Goal: Task Accomplishment & Management: Use online tool/utility

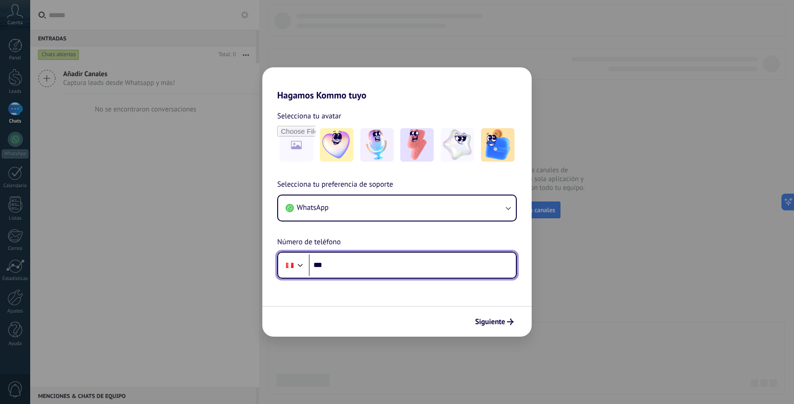
click at [337, 274] on input "***" at bounding box center [412, 265] width 207 height 21
click at [348, 261] on input "**********" at bounding box center [412, 265] width 207 height 21
click at [380, 269] on input "**********" at bounding box center [412, 265] width 207 height 21
drag, startPoint x: 367, startPoint y: 266, endPoint x: 328, endPoint y: 264, distance: 39.1
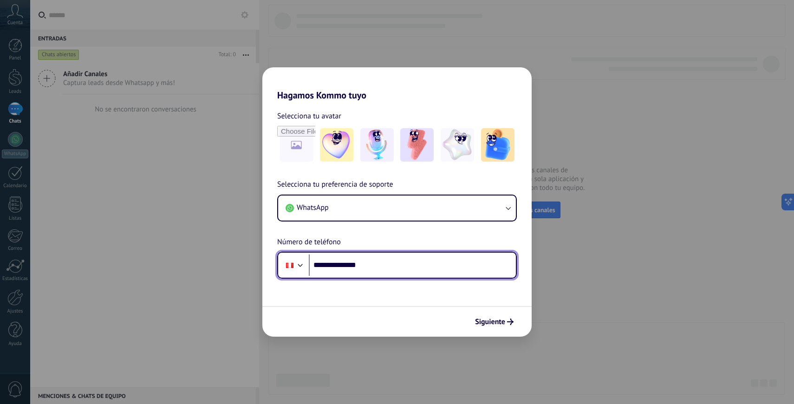
click at [328, 264] on input "**********" at bounding box center [412, 265] width 207 height 21
type input "**********"
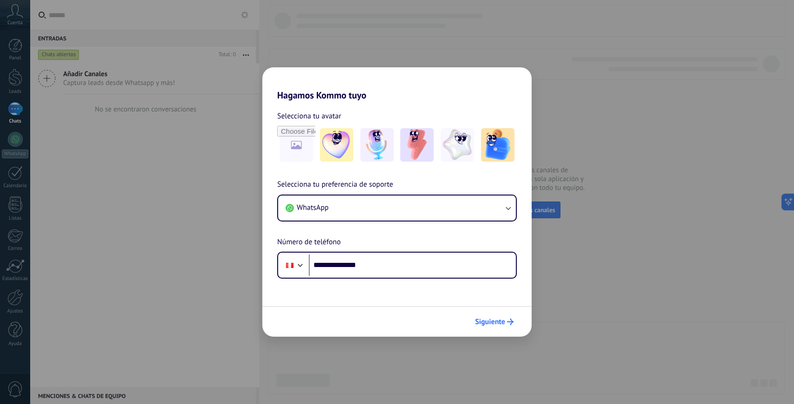
click at [484, 321] on span "Siguiente" at bounding box center [490, 322] width 30 height 7
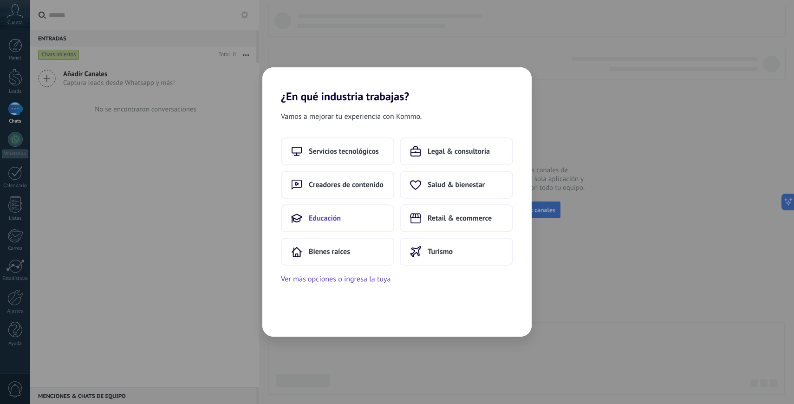
click at [333, 212] on button "Educación" at bounding box center [337, 218] width 113 height 28
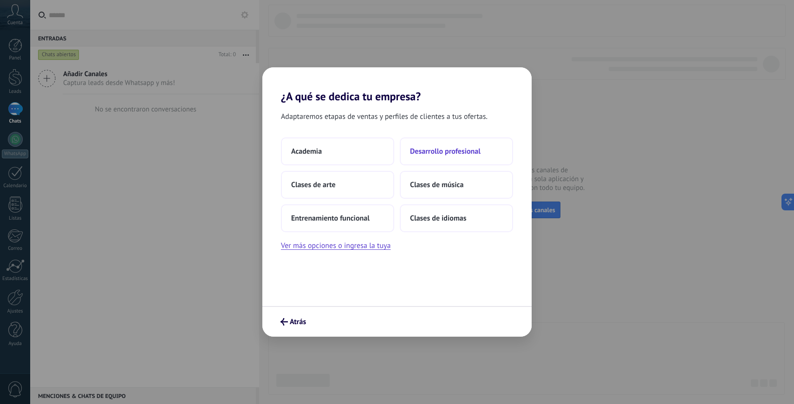
click at [451, 155] on span "Desarrollo profesional" at bounding box center [445, 151] width 71 height 9
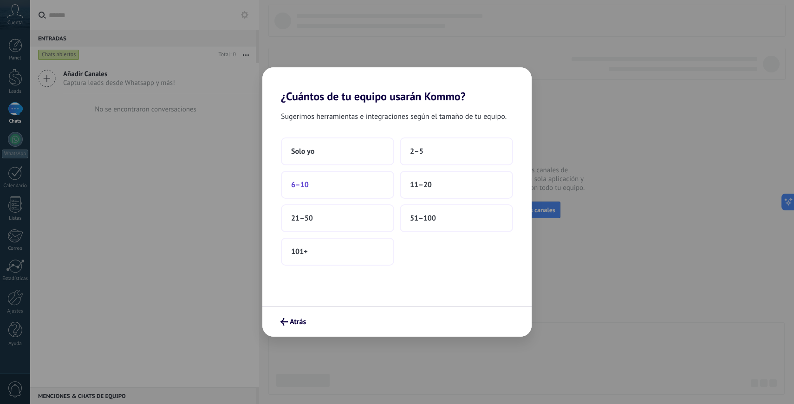
click at [332, 187] on button "6–10" at bounding box center [337, 185] width 113 height 28
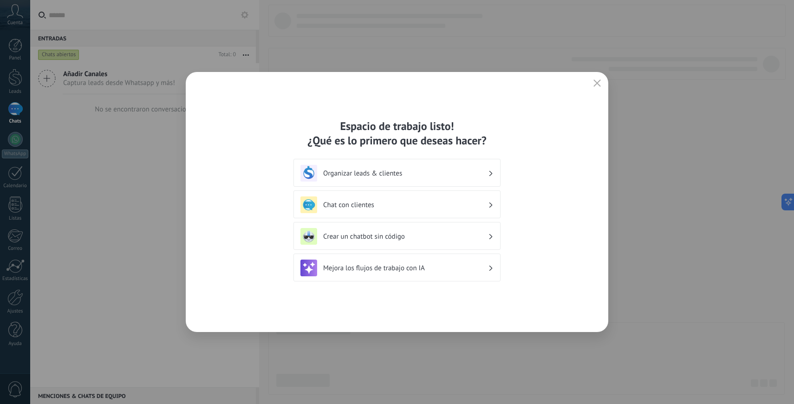
click at [483, 265] on h3 "Mejora los flujos de trabajo con IA" at bounding box center [405, 268] width 165 height 9
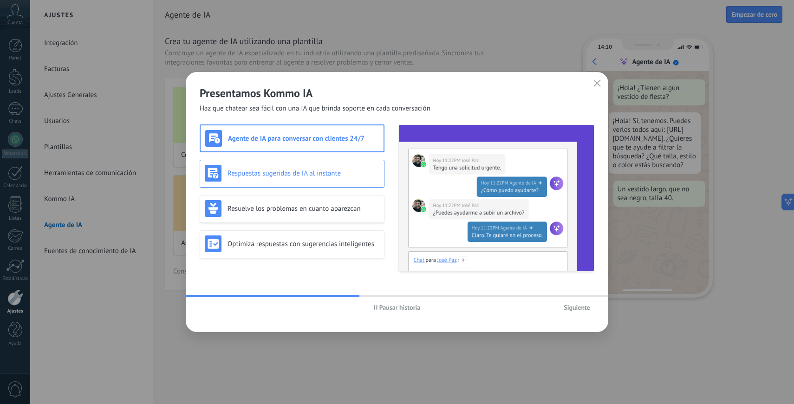
click at [271, 175] on h3 "Respuestas sugeridas de IA al instante" at bounding box center [304, 173] width 152 height 9
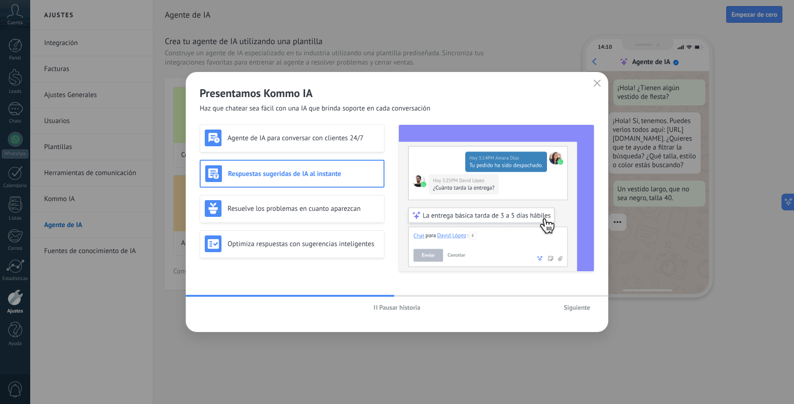
click at [381, 311] on span "Pausar historia" at bounding box center [400, 307] width 41 height 7
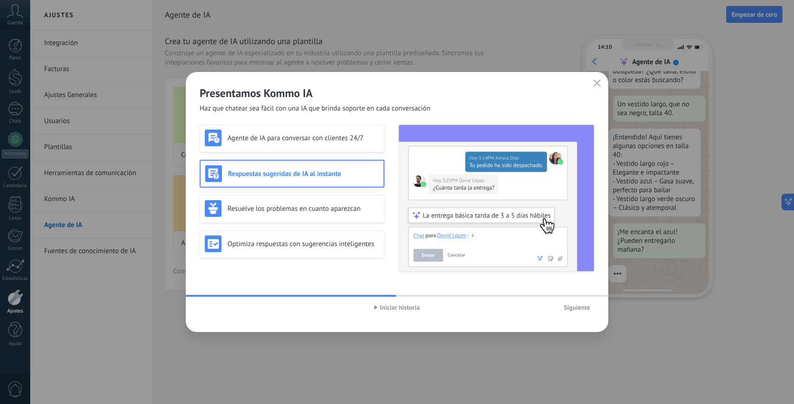
scroll to position [99, 0]
click at [258, 201] on div "Resuelve los problemas en cuanto aparezcan" at bounding box center [292, 208] width 175 height 17
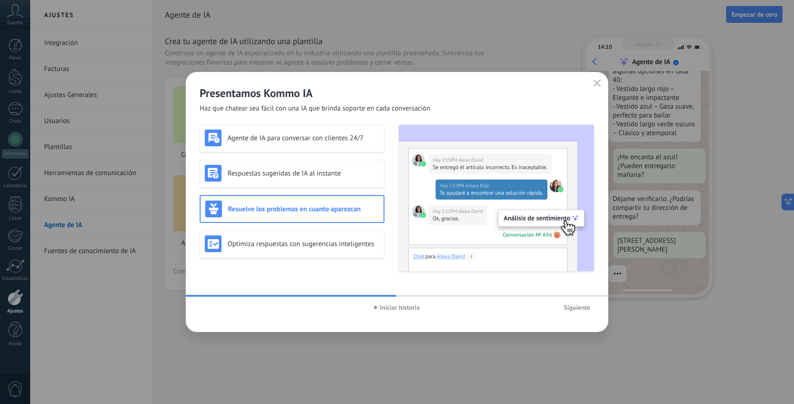
scroll to position [176, 0]
click at [275, 241] on h3 "Optimiza respuestas con sugerencias inteligentes" at bounding box center [304, 244] width 152 height 9
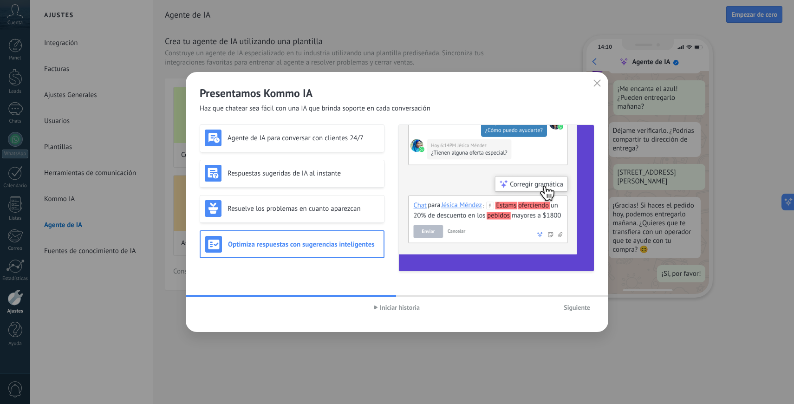
scroll to position [245, 0]
click at [319, 139] on h3 "Agente de IA para conversar con clientes 24/7" at bounding box center [304, 138] width 152 height 9
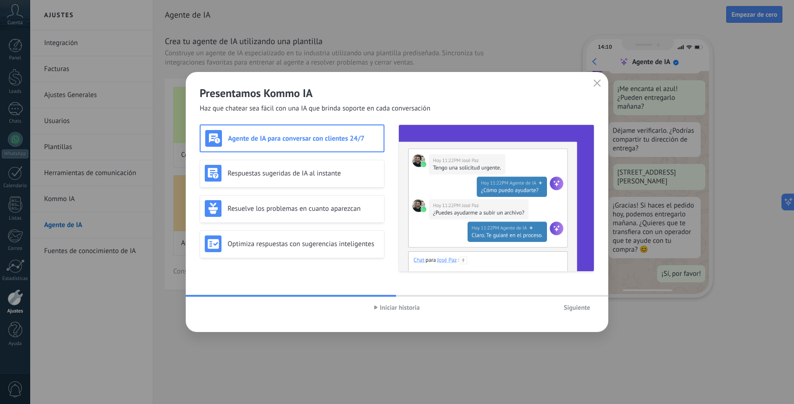
scroll to position [0, 0]
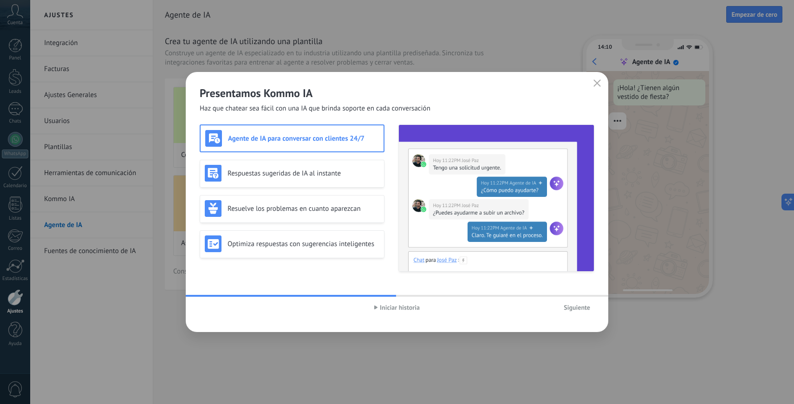
click at [574, 305] on span "Siguiente" at bounding box center [577, 307] width 26 height 7
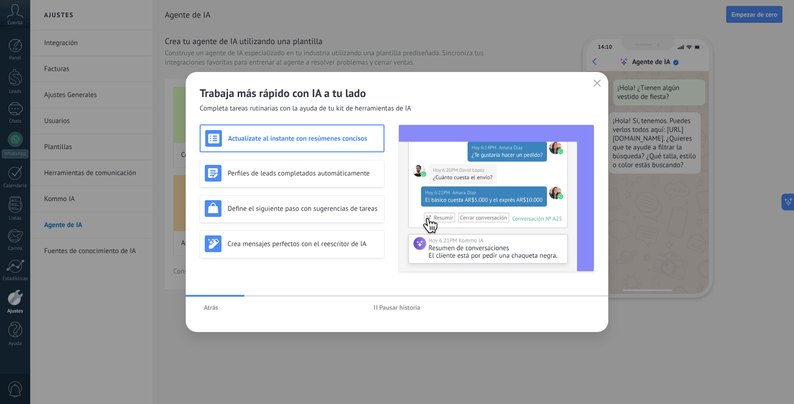
click at [396, 312] on button "Pausar historia" at bounding box center [397, 308] width 55 height 14
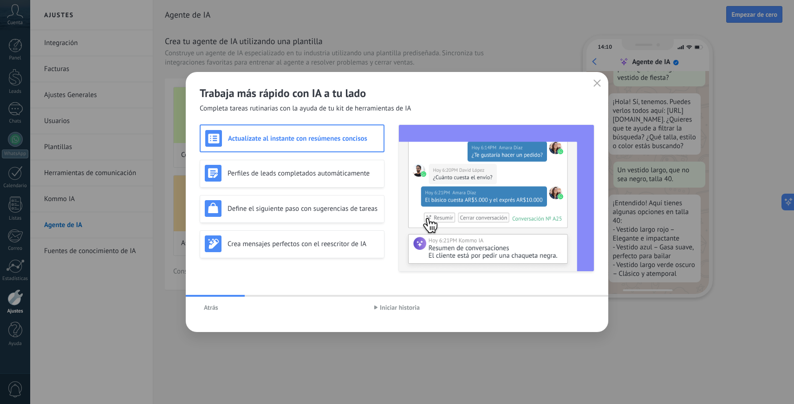
scroll to position [33, 0]
click at [532, 245] on img at bounding box center [496, 198] width 195 height 146
click at [430, 219] on img at bounding box center [496, 198] width 195 height 146
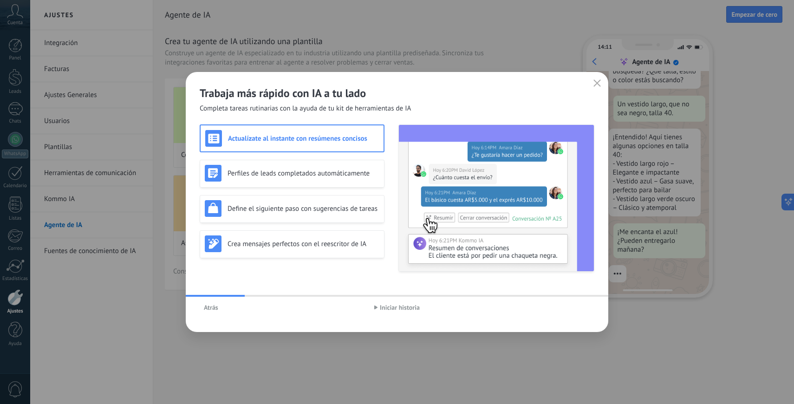
scroll to position [99, 0]
click at [271, 170] on h3 "Perfiles de leads completados automáticamente" at bounding box center [304, 173] width 152 height 9
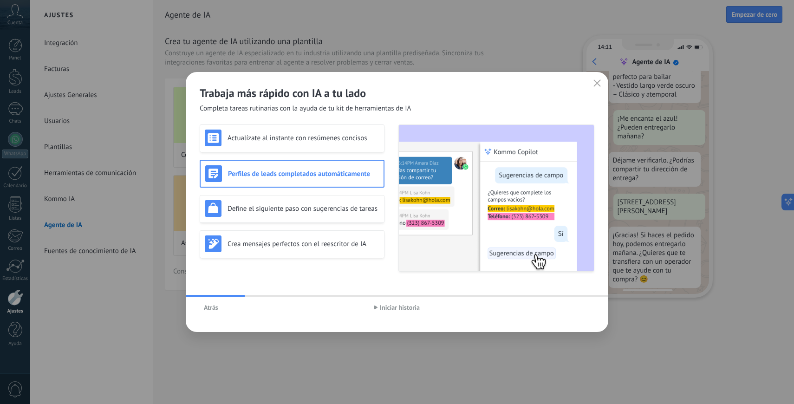
scroll to position [221, 0]
click at [303, 216] on div "Define el siguiente paso con sugerencias de tareas" at bounding box center [292, 208] width 175 height 17
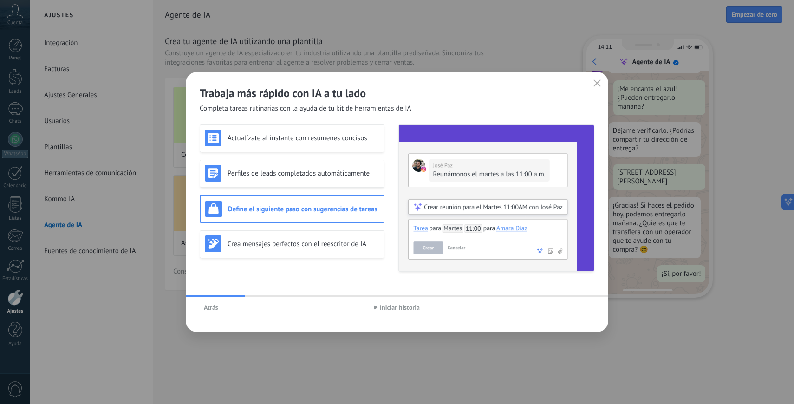
scroll to position [0, 0]
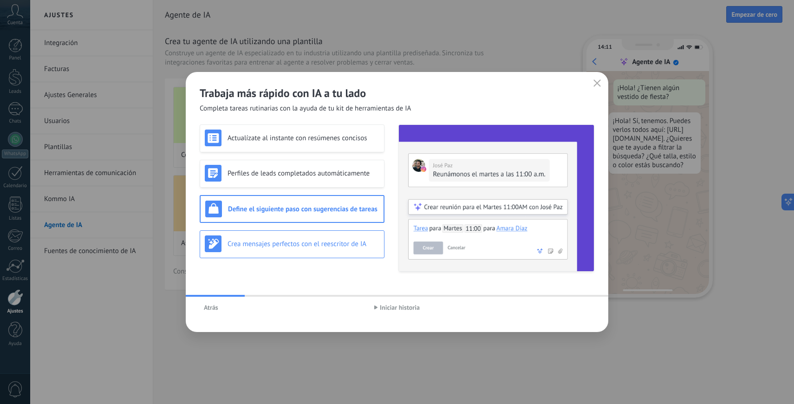
click at [297, 242] on h3 "Crea mensajes perfectos con el reescritor de IA" at bounding box center [304, 244] width 152 height 9
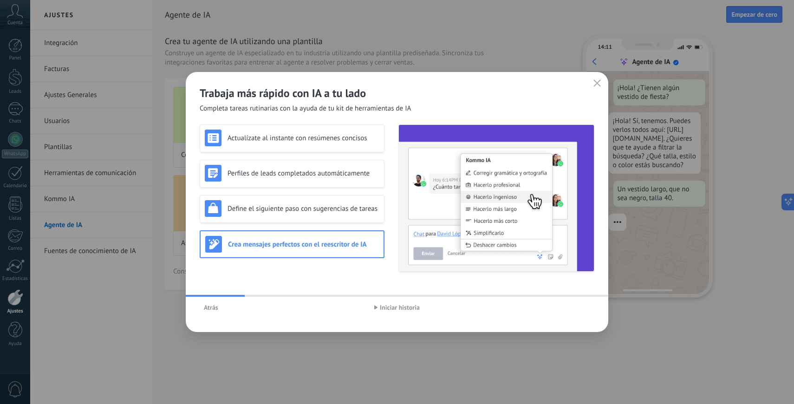
click at [404, 309] on span "Iniciar historia" at bounding box center [400, 307] width 40 height 7
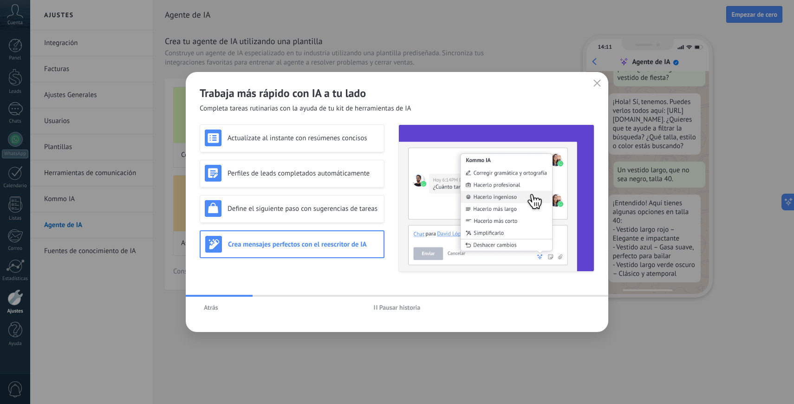
scroll to position [33, 0]
drag, startPoint x: 432, startPoint y: 294, endPoint x: 510, endPoint y: 294, distance: 78.0
click at [510, 294] on div "Trabaja más rápido con IA a tu lado Completa tareas rutinarias con la ayuda de …" at bounding box center [397, 202] width 423 height 260
click at [509, 294] on div "Trabaja más rápido con IA a tu lado Completa tareas rutinarias con la ayuda de …" at bounding box center [397, 202] width 423 height 260
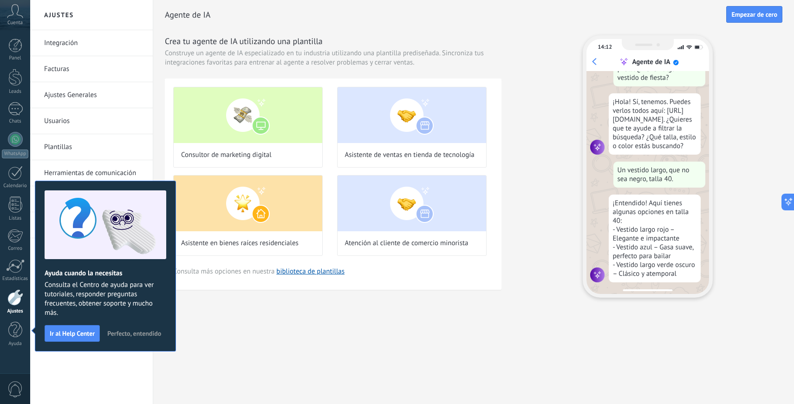
click at [151, 331] on span "Perfecto, entendido" at bounding box center [134, 333] width 54 height 7
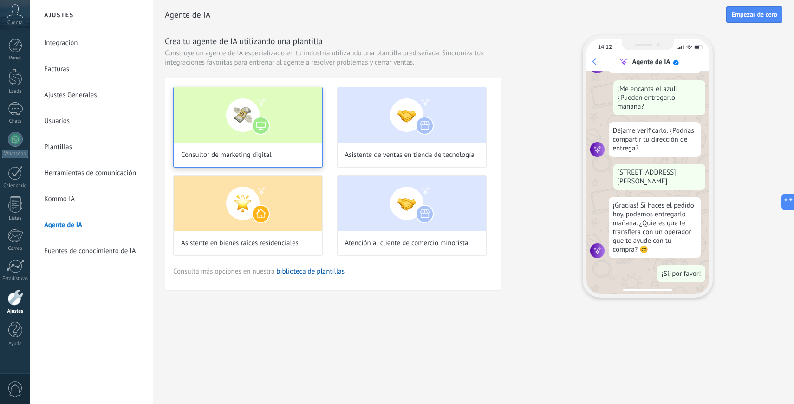
scroll to position [0, 0]
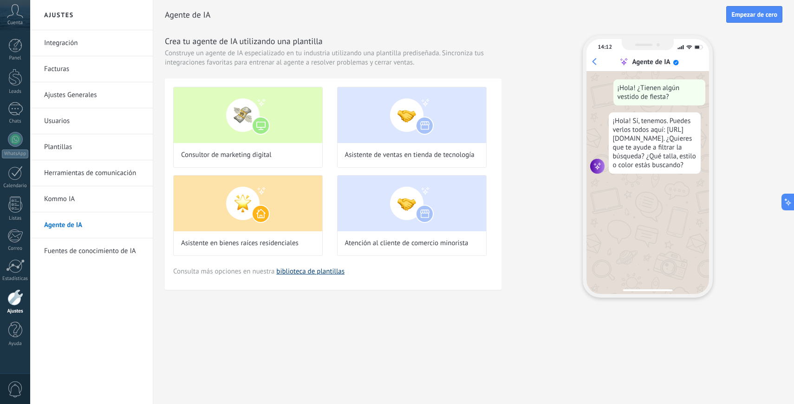
click at [310, 273] on link "biblioteca de plantillas" at bounding box center [310, 271] width 68 height 9
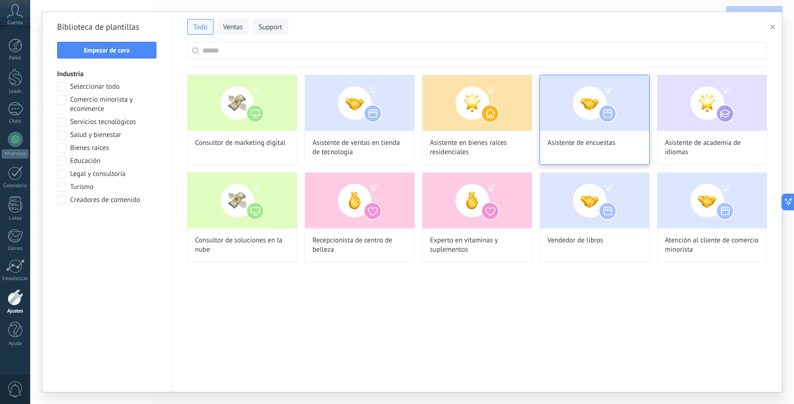
scroll to position [99, 0]
click at [115, 53] on span "Empezar de cero" at bounding box center [107, 50] width 46 height 7
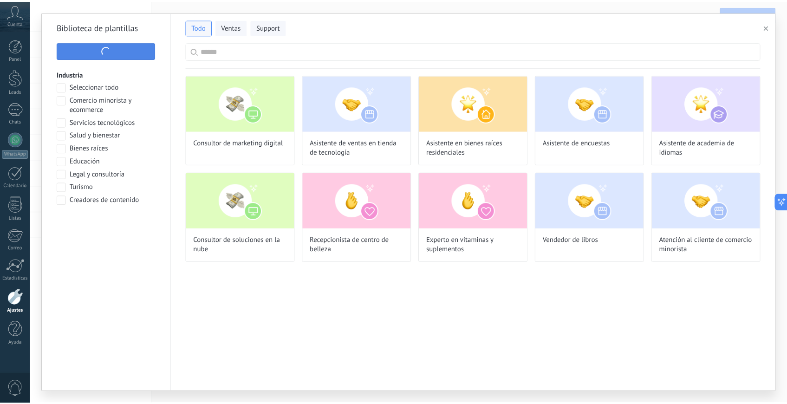
scroll to position [118, 0]
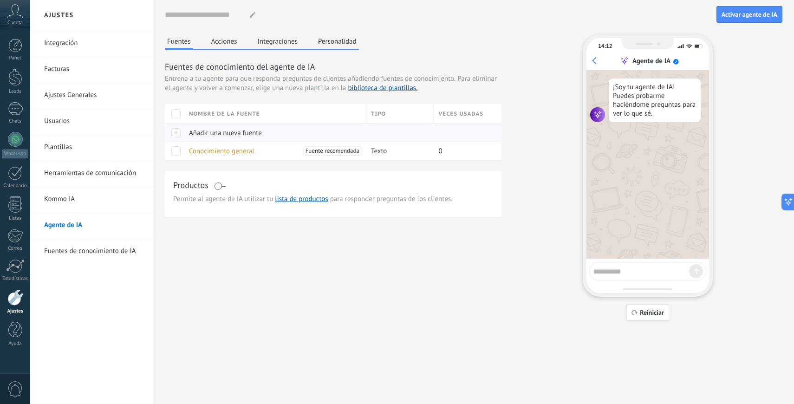
click at [223, 133] on span "Añadir una nueva fuente" at bounding box center [225, 133] width 73 height 9
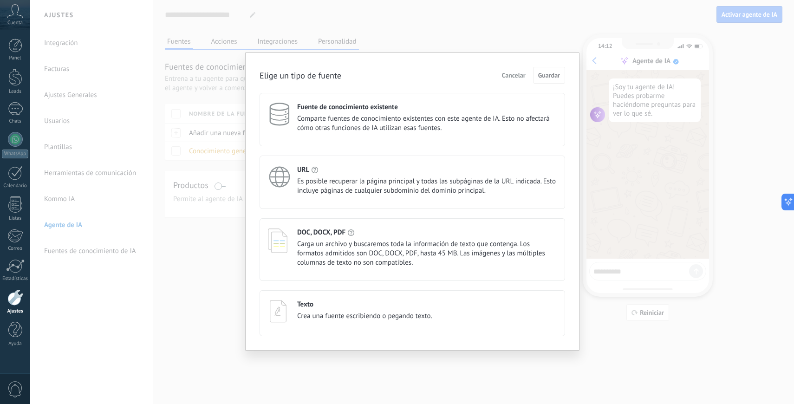
click at [511, 80] on button "Cancelar" at bounding box center [514, 75] width 32 height 14
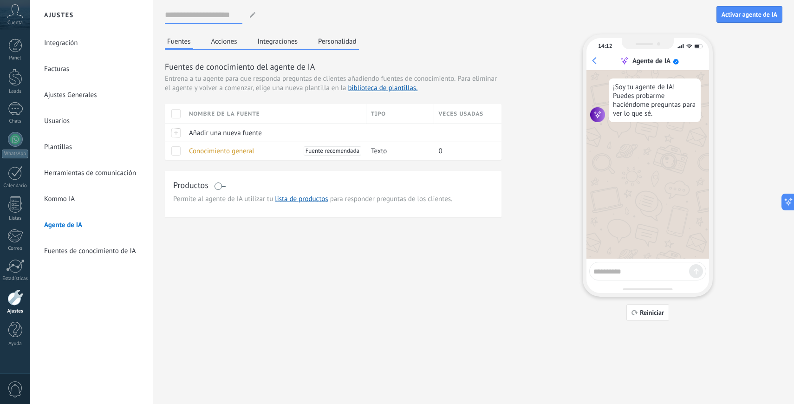
click at [219, 17] on input at bounding box center [204, 15] width 78 height 17
click at [648, 266] on textarea at bounding box center [642, 270] width 96 height 12
click at [184, 20] on input at bounding box center [204, 15] width 78 height 17
click at [197, 17] on input at bounding box center [204, 15] width 78 height 17
click at [229, 45] on button "Acciones" at bounding box center [224, 41] width 31 height 14
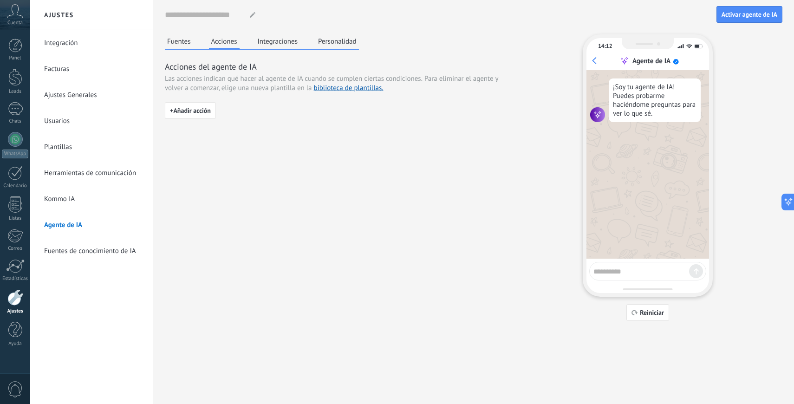
click at [183, 43] on button "Fuentes" at bounding box center [179, 41] width 28 height 14
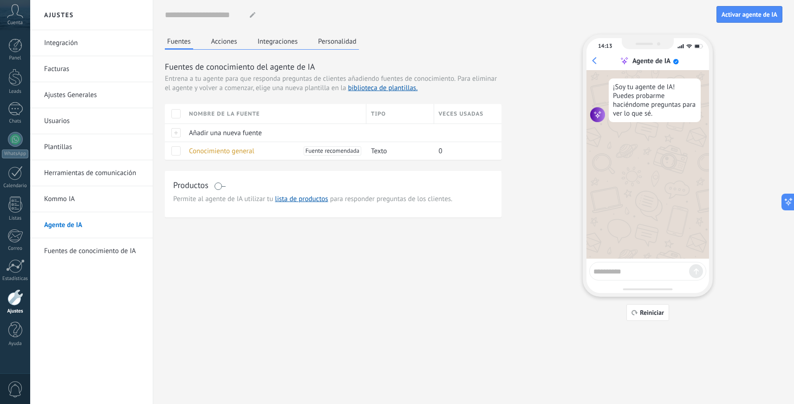
click at [223, 39] on button "Acciones" at bounding box center [224, 41] width 31 height 14
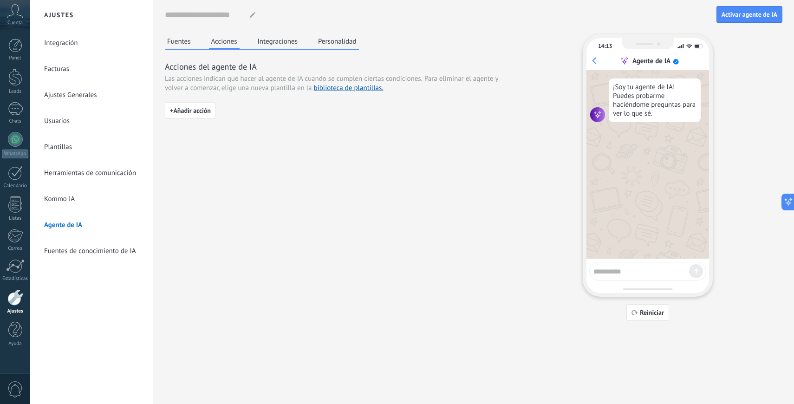
click at [292, 42] on button "Integraciones" at bounding box center [278, 41] width 45 height 14
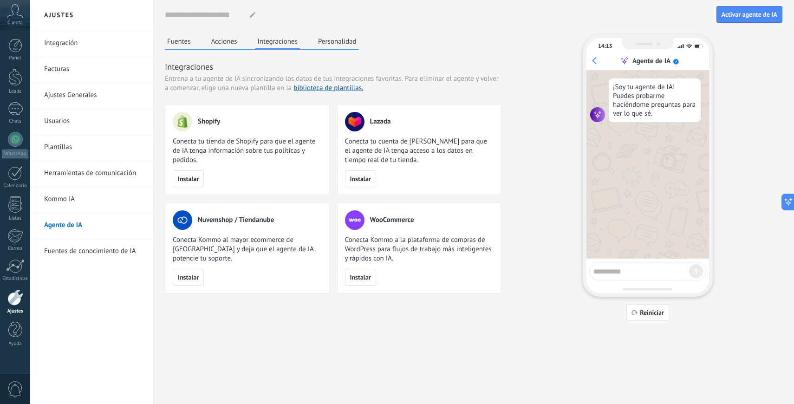
click at [336, 43] on button "Personalidad" at bounding box center [337, 41] width 43 height 14
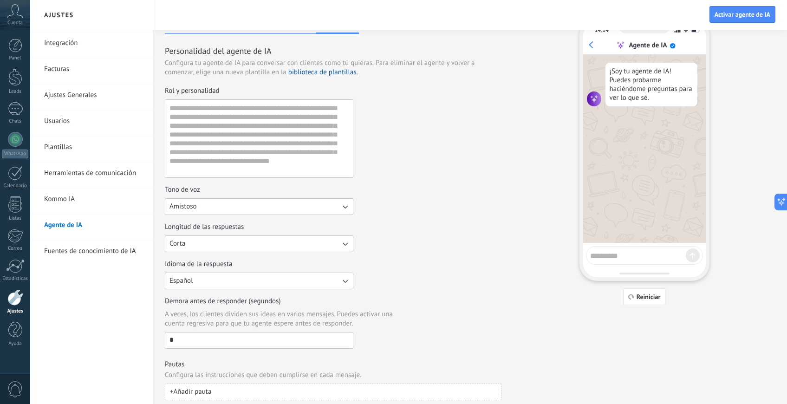
scroll to position [18, 0]
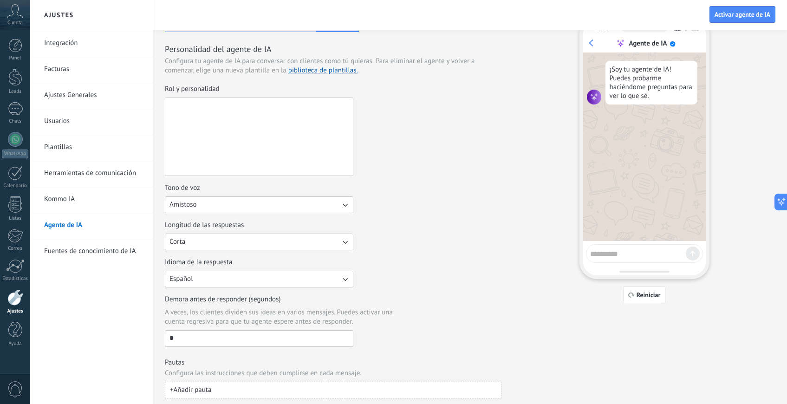
click at [190, 119] on textarea "Rol y personalidad" at bounding box center [258, 137] width 186 height 78
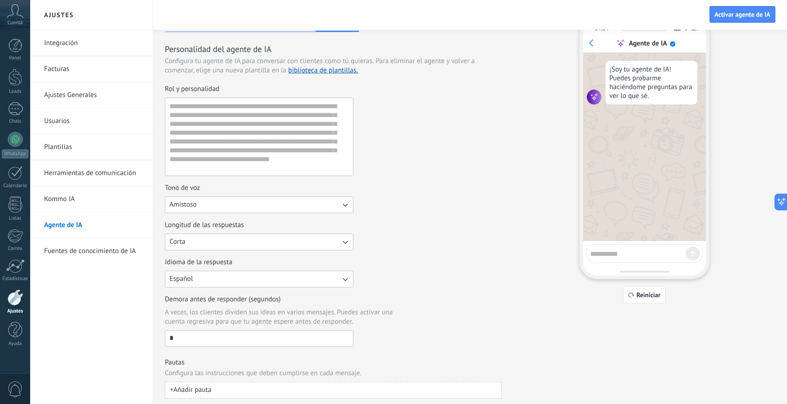
click at [426, 142] on div "Rol y personalidad" at bounding box center [333, 131] width 337 height 92
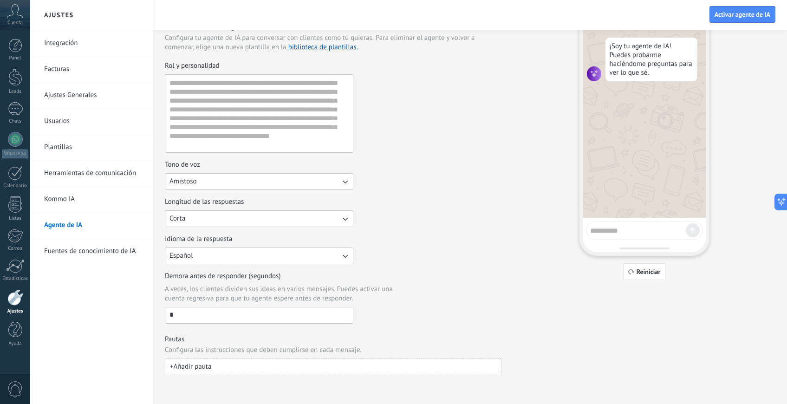
scroll to position [42, 0]
click at [338, 171] on label "Tono de voz Amistoso" at bounding box center [259, 174] width 189 height 30
click at [338, 172] on button "Amistoso" at bounding box center [259, 180] width 189 height 17
click at [339, 177] on li "Casual" at bounding box center [256, 180] width 194 height 16
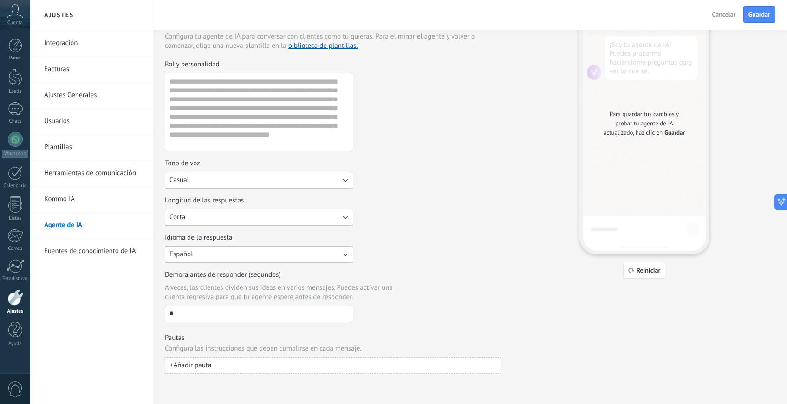
click at [337, 177] on button "Casual" at bounding box center [259, 180] width 189 height 17
click at [471, 174] on div "Tono de voz Casual Casual Formal Amistoso" at bounding box center [333, 174] width 337 height 30
click at [677, 135] on span "Guardar" at bounding box center [675, 132] width 20 height 9
click at [230, 214] on button "Corta" at bounding box center [259, 217] width 189 height 17
click at [209, 232] on li "Media" at bounding box center [256, 233] width 194 height 16
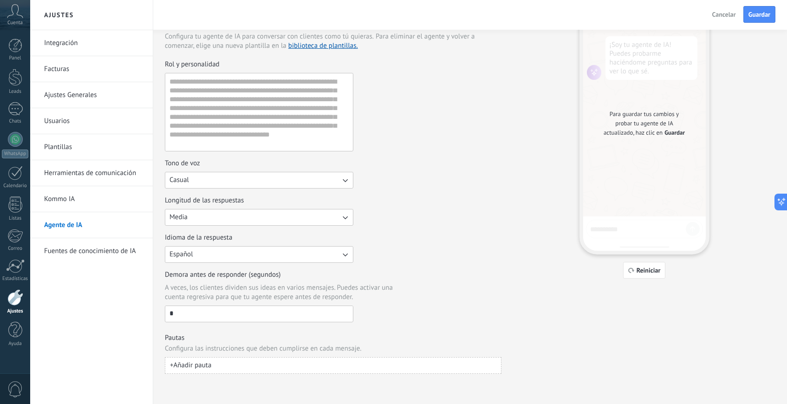
click at [214, 216] on button "Media" at bounding box center [259, 217] width 189 height 17
click at [203, 237] on li "Media" at bounding box center [256, 233] width 194 height 16
click at [399, 334] on h3 "Pautas" at bounding box center [333, 338] width 337 height 9
click at [180, 318] on input "*" at bounding box center [259, 313] width 188 height 15
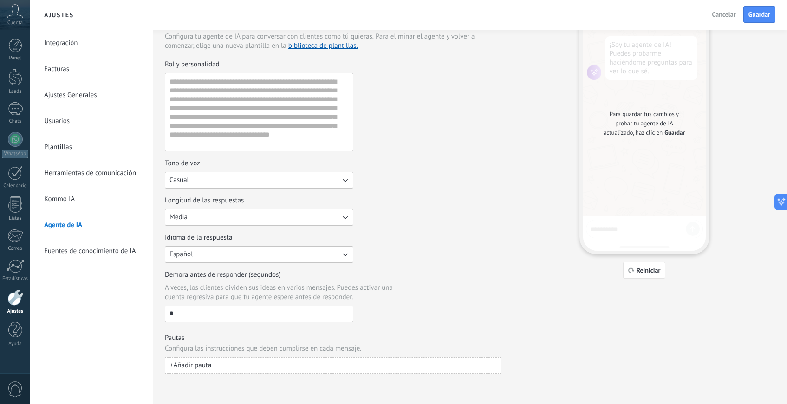
type input "*"
click at [197, 365] on span "+ Añadir pauta" at bounding box center [190, 365] width 41 height 9
click at [389, 326] on div "Personalidad del agente de IA Configura tu agente de IA para conversar con clie…" at bounding box center [333, 207] width 337 height 377
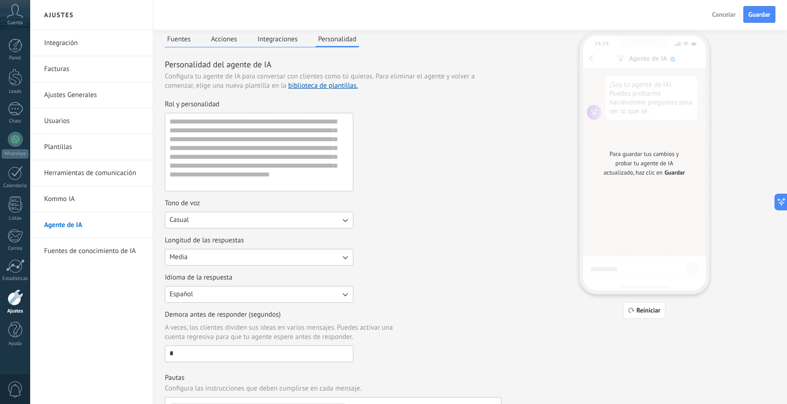
scroll to position [0, 0]
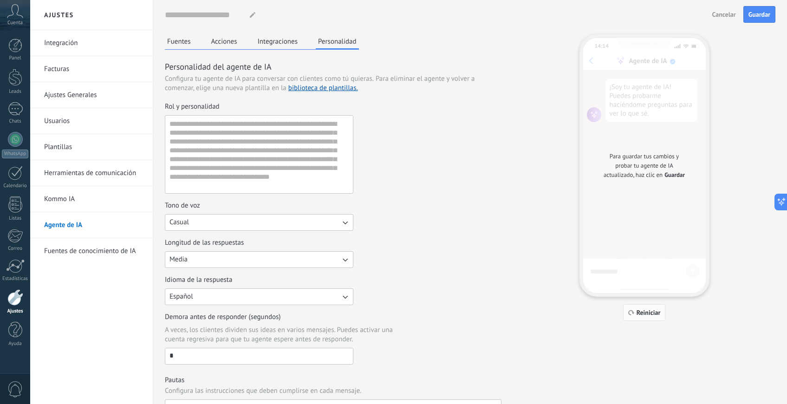
click at [646, 317] on button "Reiniciar" at bounding box center [644, 312] width 43 height 17
click at [644, 314] on span "Reiniciar" at bounding box center [649, 312] width 24 height 7
click at [644, 311] on span "Reiniciar" at bounding box center [649, 312] width 24 height 7
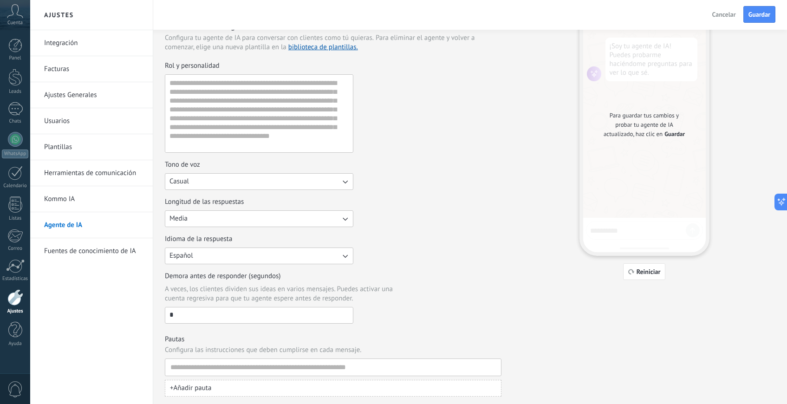
scroll to position [64, 0]
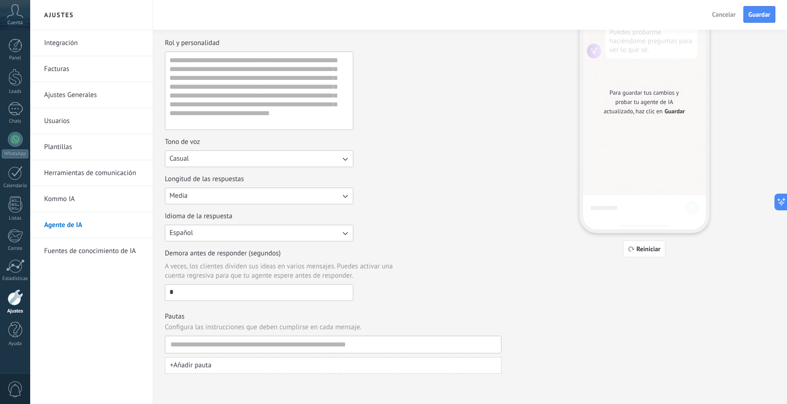
click at [752, 16] on span "Guardar" at bounding box center [760, 14] width 22 height 7
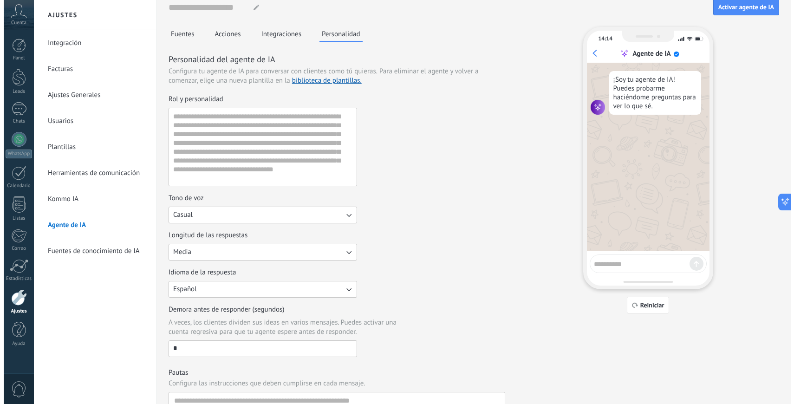
scroll to position [0, 0]
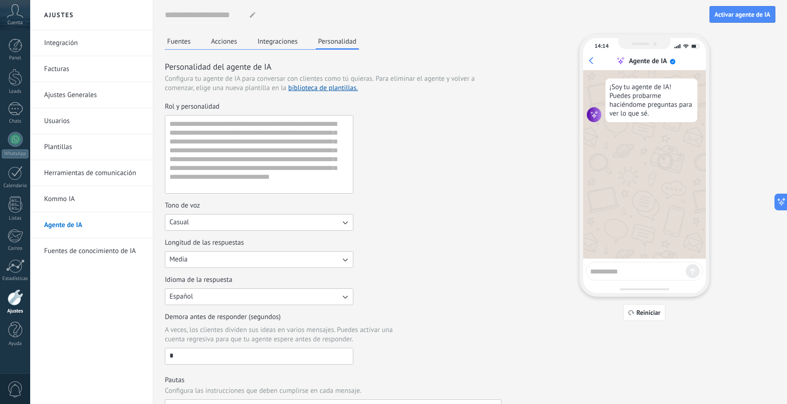
click at [609, 277] on div at bounding box center [644, 271] width 117 height 19
click at [609, 274] on textarea at bounding box center [638, 270] width 96 height 12
type textarea "****"
click at [627, 270] on textarea at bounding box center [638, 270] width 96 height 12
click at [181, 44] on button "Fuentes" at bounding box center [179, 41] width 28 height 14
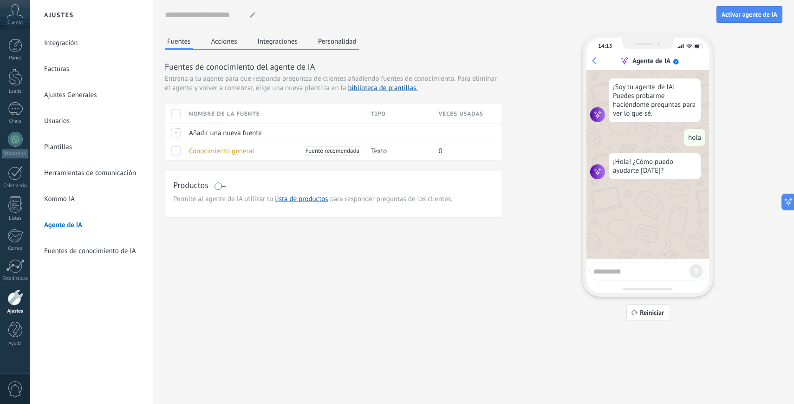
click at [635, 274] on textarea at bounding box center [642, 270] width 96 height 12
